Goal: Task Accomplishment & Management: Manage account settings

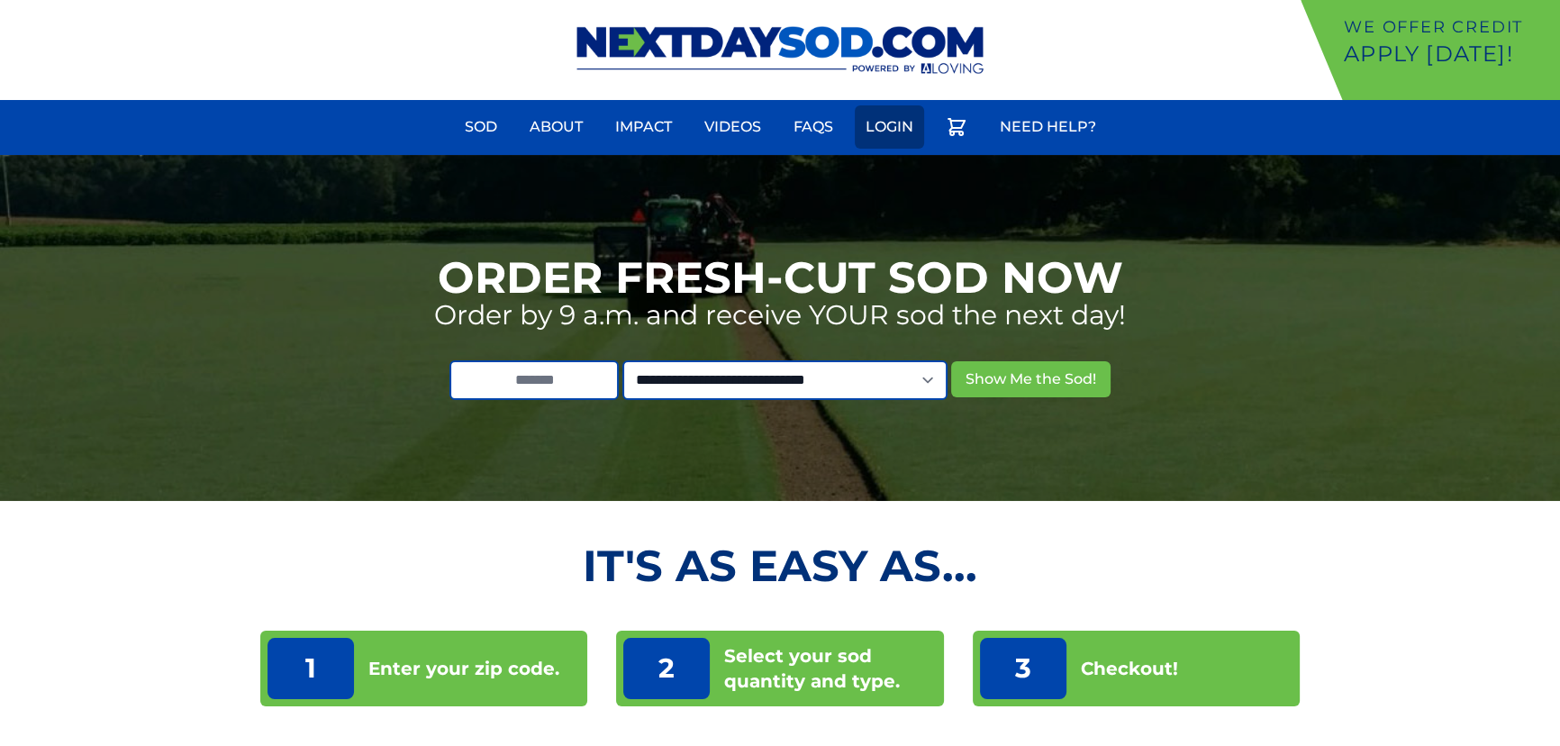
click at [886, 146] on link "Login" at bounding box center [889, 126] width 69 height 43
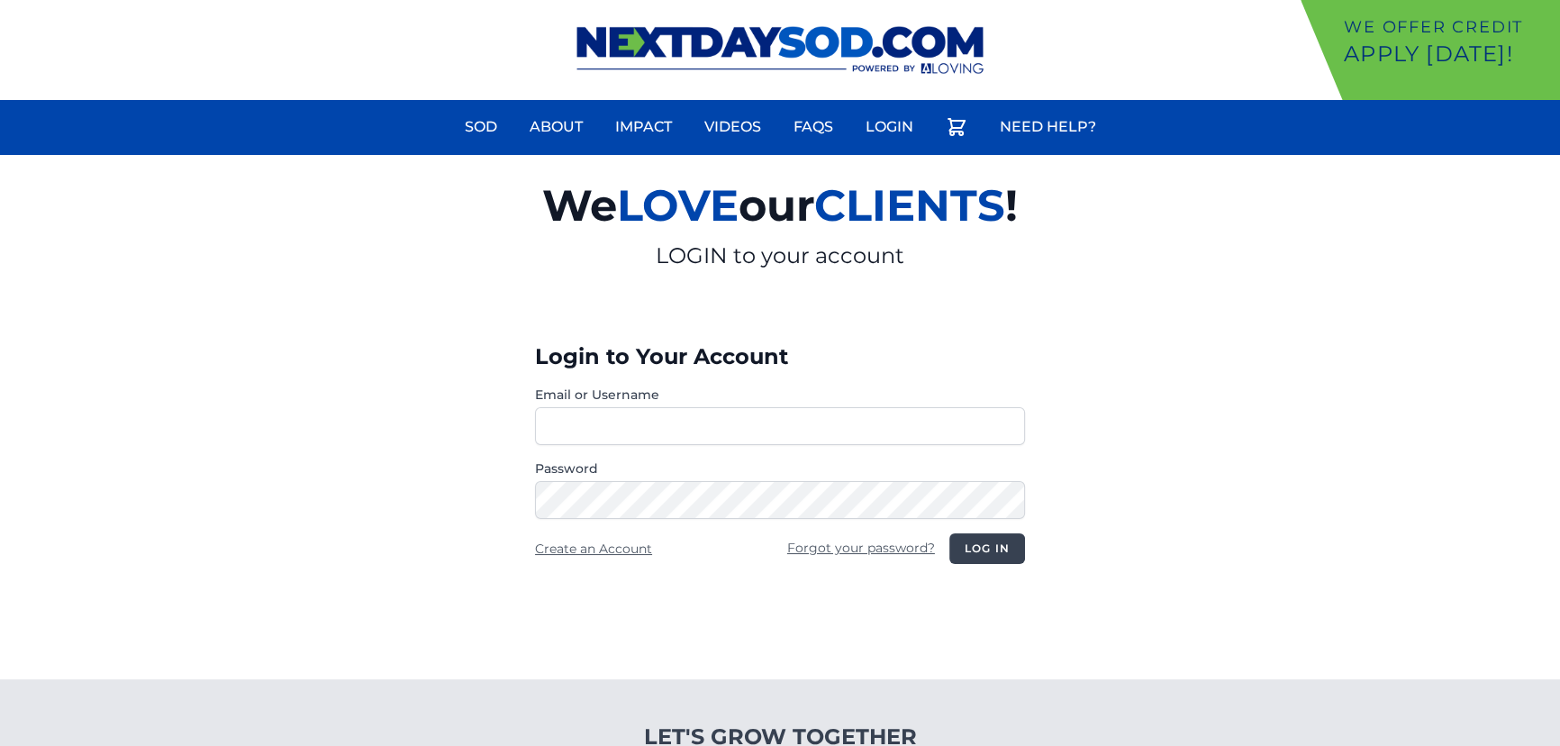
type input "**********"
click at [986, 541] on button "Log in" at bounding box center [987, 548] width 76 height 31
